Goal: Task Accomplishment & Management: Complete application form

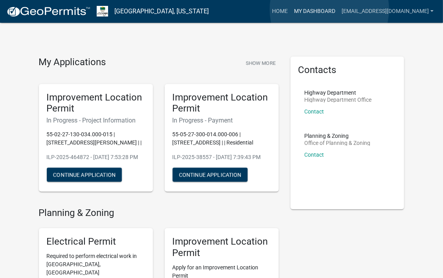
click at [329, 9] on link "My Dashboard" at bounding box center [315, 11] width 48 height 15
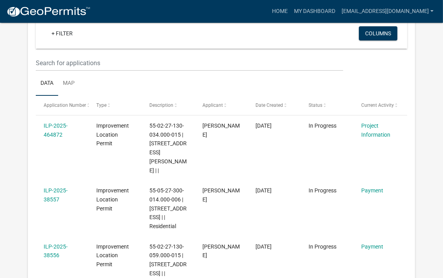
scroll to position [105, 0]
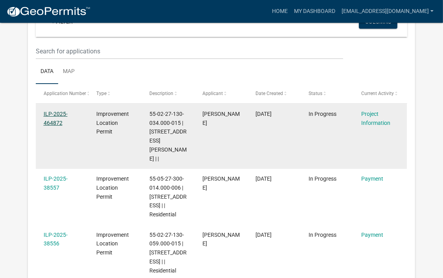
click at [55, 115] on link "ILP-2025-464872" at bounding box center [56, 118] width 24 height 15
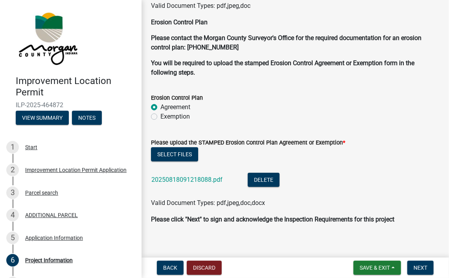
scroll to position [2207, 0]
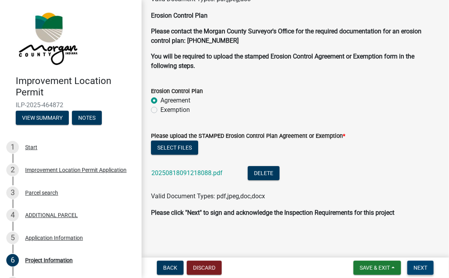
click at [421, 270] on span "Next" at bounding box center [421, 268] width 14 height 6
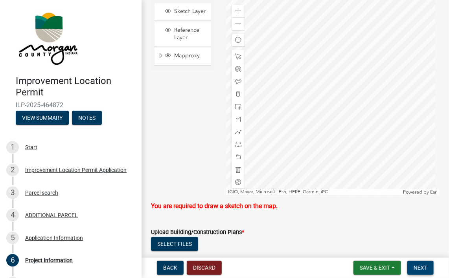
scroll to position [1811, 0]
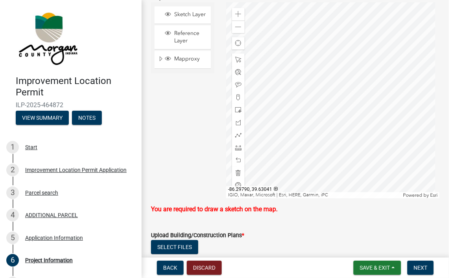
click at [332, 90] on div at bounding box center [332, 100] width 213 height 197
click at [237, 135] on span at bounding box center [238, 135] width 6 height 6
click at [322, 97] on div at bounding box center [332, 100] width 213 height 197
click at [318, 97] on div at bounding box center [332, 100] width 213 height 197
click at [238, 109] on span at bounding box center [238, 110] width 6 height 6
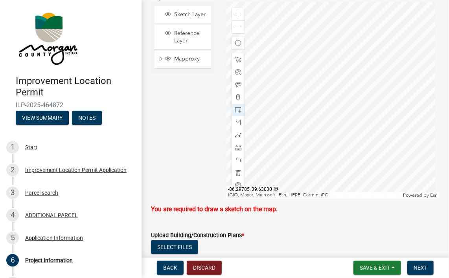
click at [338, 107] on div at bounding box center [332, 100] width 213 height 197
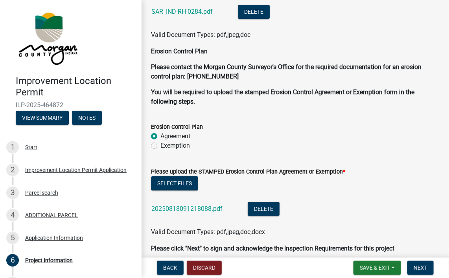
scroll to position [2207, 0]
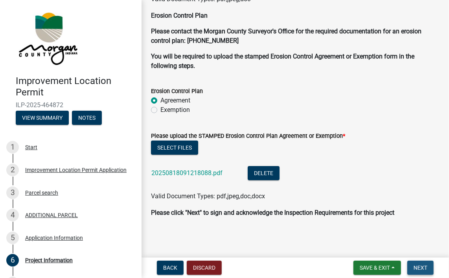
click at [422, 270] on span "Next" at bounding box center [421, 268] width 14 height 6
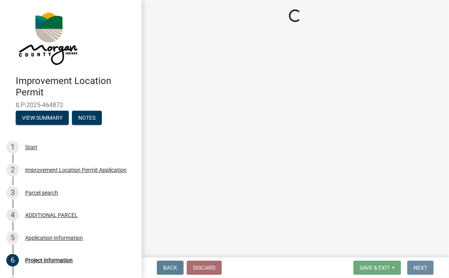
scroll to position [0, 0]
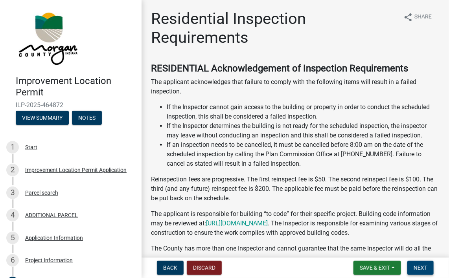
click at [422, 270] on span "Next" at bounding box center [421, 268] width 14 height 6
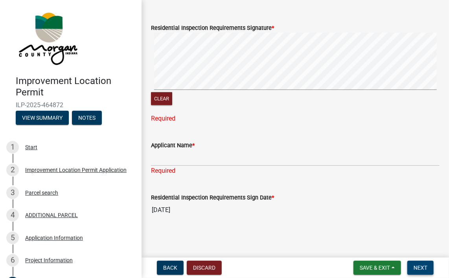
scroll to position [350, 0]
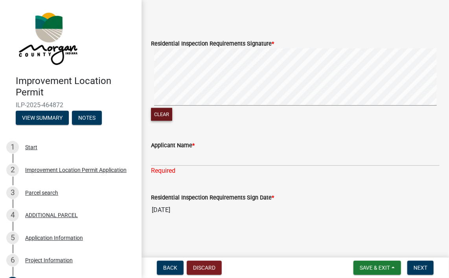
click at [167, 115] on button "Clear" at bounding box center [161, 114] width 21 height 13
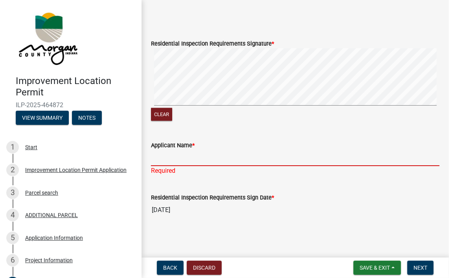
click at [167, 161] on input "Applicant Name *" at bounding box center [295, 158] width 289 height 16
type input "[PERSON_NAME]"
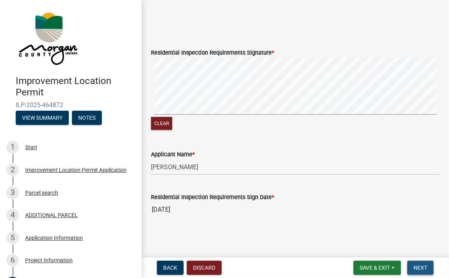
scroll to position [340, 0]
click at [419, 263] on button "Next" at bounding box center [420, 268] width 26 height 14
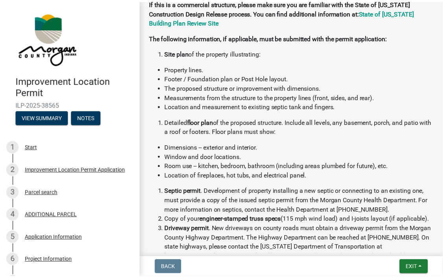
scroll to position [358, 0]
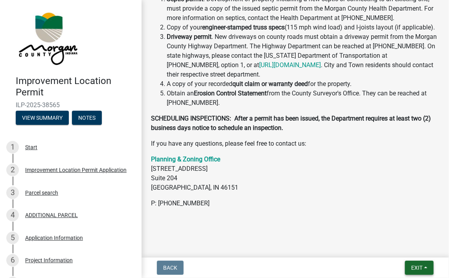
click at [420, 268] on span "Exit" at bounding box center [416, 268] width 11 height 6
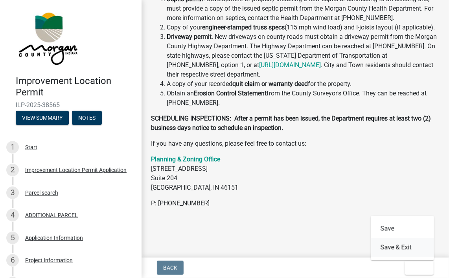
click at [392, 252] on button "Save & Exit" at bounding box center [402, 247] width 63 height 19
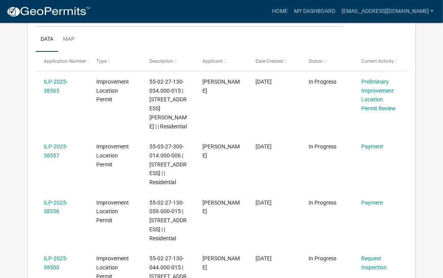
scroll to position [124, 0]
